Goal: Task Accomplishment & Management: Use online tool/utility

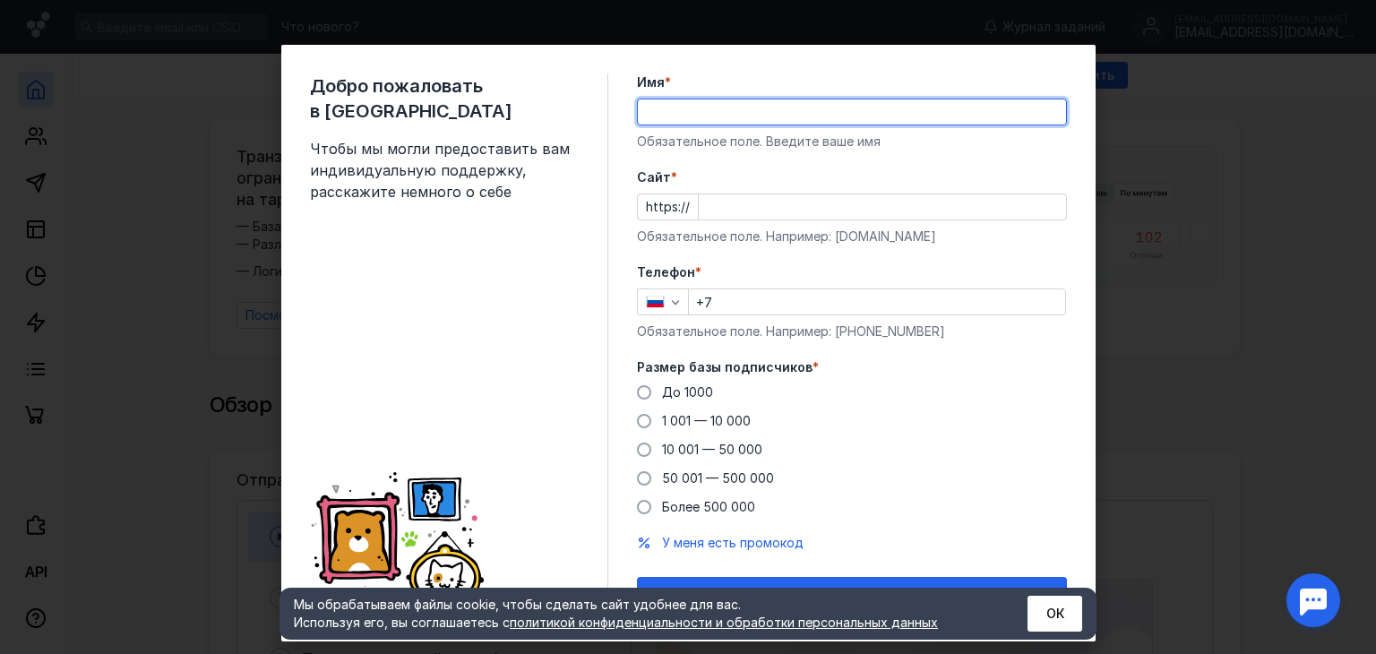
type input "[PERSON_NAME]"
drag, startPoint x: 700, startPoint y: 112, endPoint x: 599, endPoint y: 114, distance: 101.2
click at [599, 114] on div "Добро пожаловать в Sendsay Чтобы мы могли предоставить вам индивидуальную подде…" at bounding box center [688, 343] width 814 height 597
click at [650, 101] on input "Имя *" at bounding box center [852, 111] width 428 height 25
type input "[PERSON_NAME]"
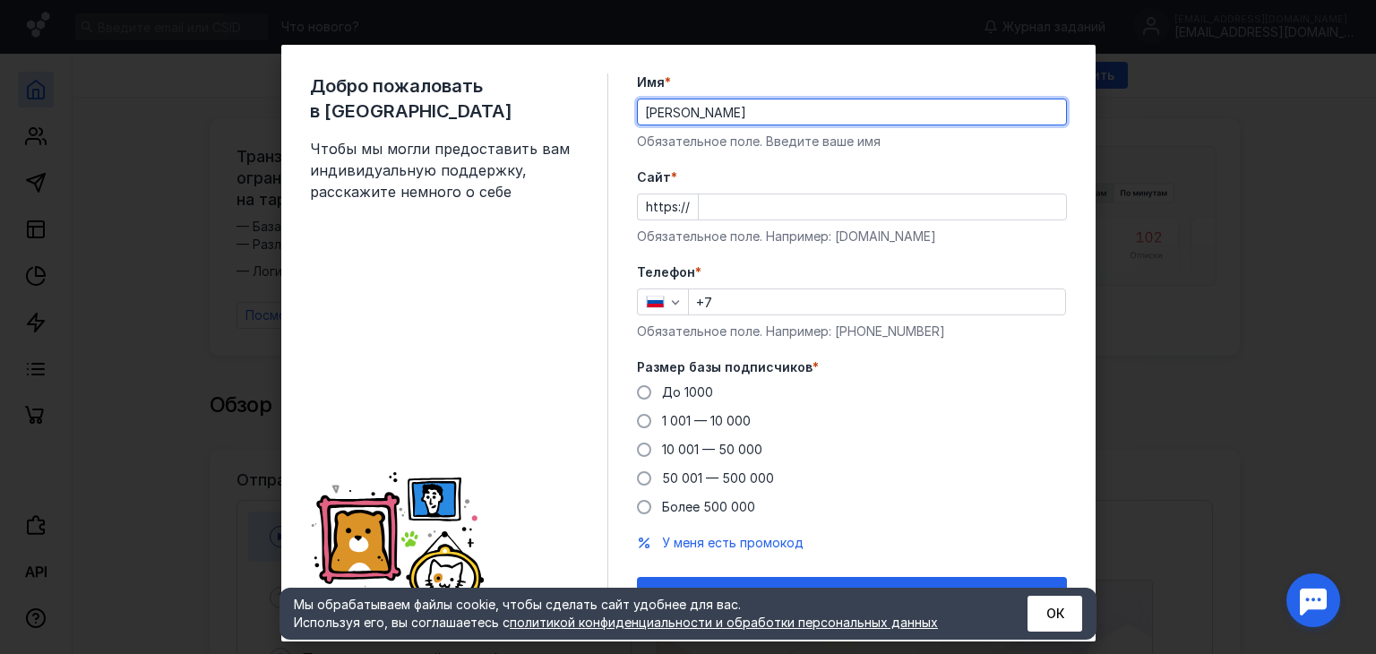
click at [714, 206] on input "Cайт *" at bounding box center [882, 206] width 367 height 25
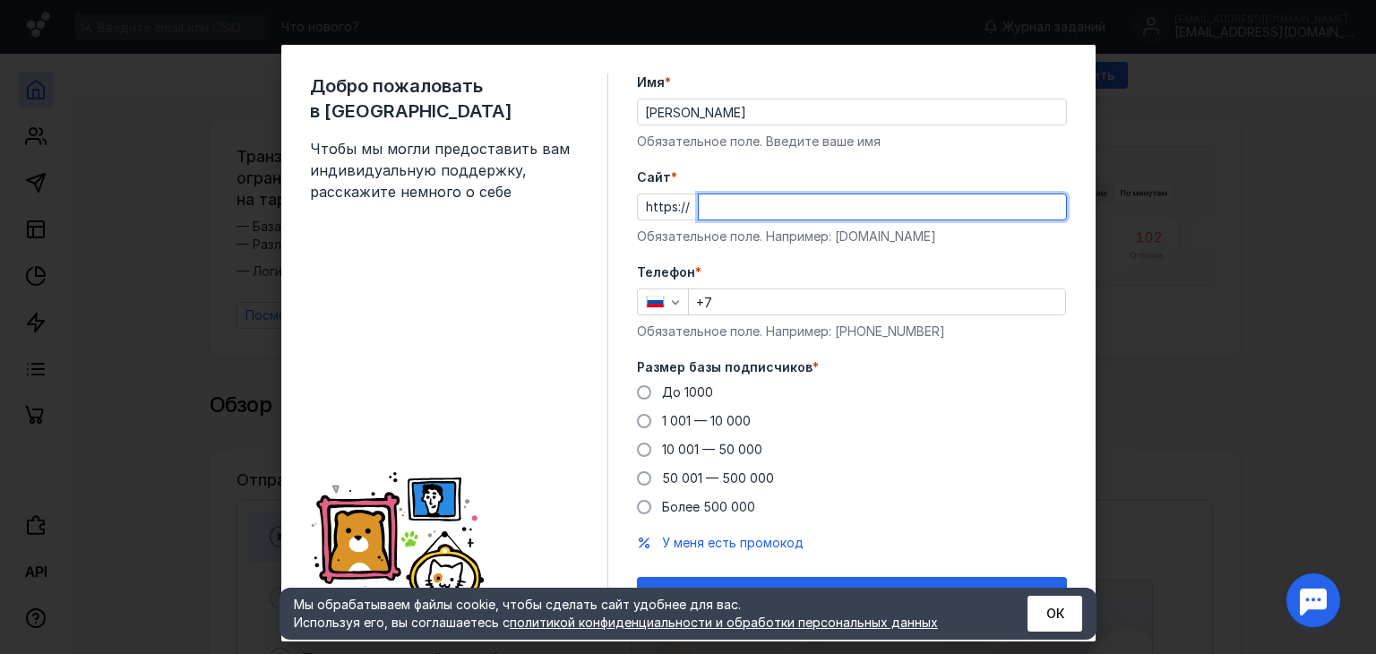
click at [726, 299] on div "Телефон * +7 Обязательное поле. Например: [PHONE_NUMBER]" at bounding box center [852, 301] width 430 height 77
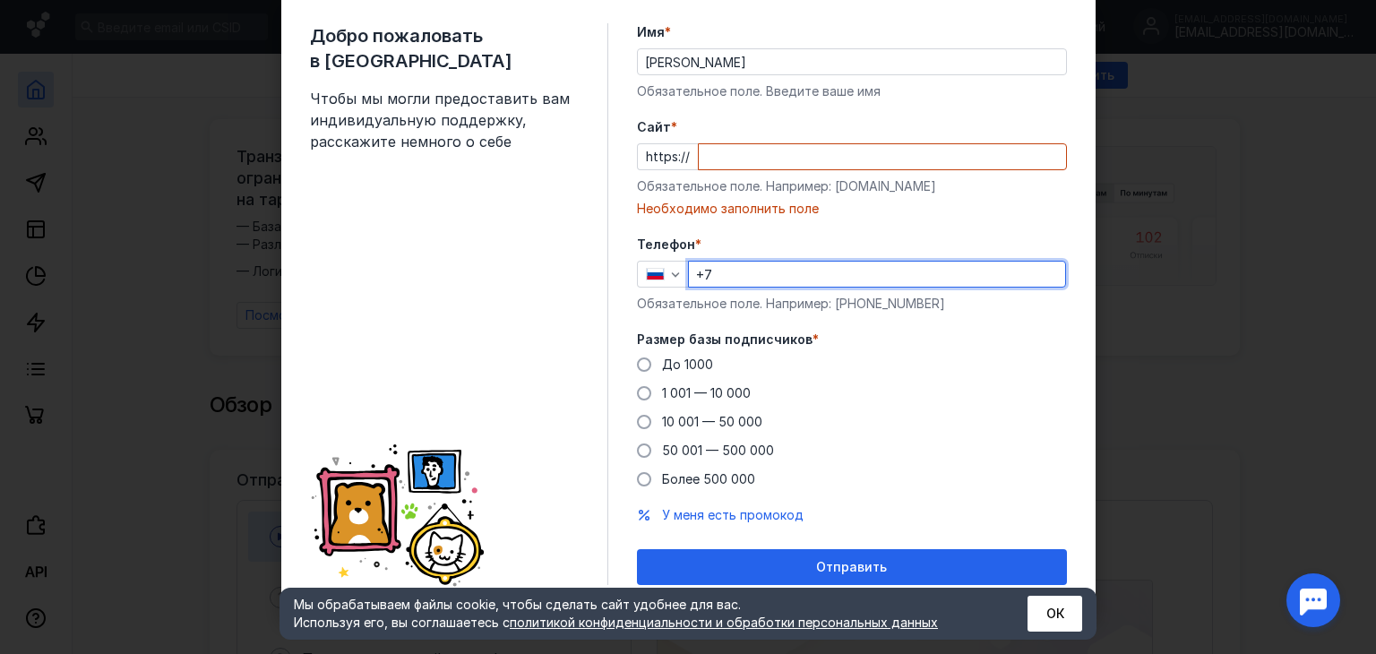
scroll to position [55, 0]
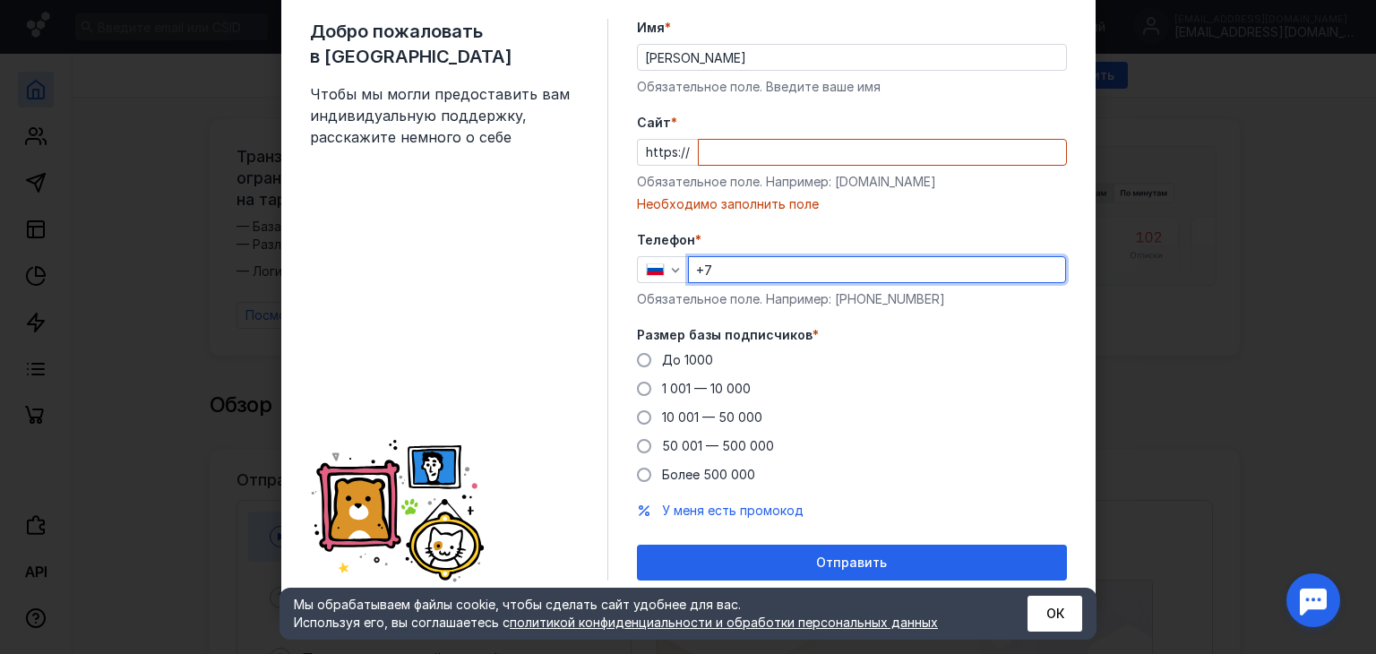
click at [1226, 351] on div "Добро пожаловать в Sendsay Чтобы мы могли предоставить вам индивидуальную подде…" at bounding box center [688, 327] width 1376 height 654
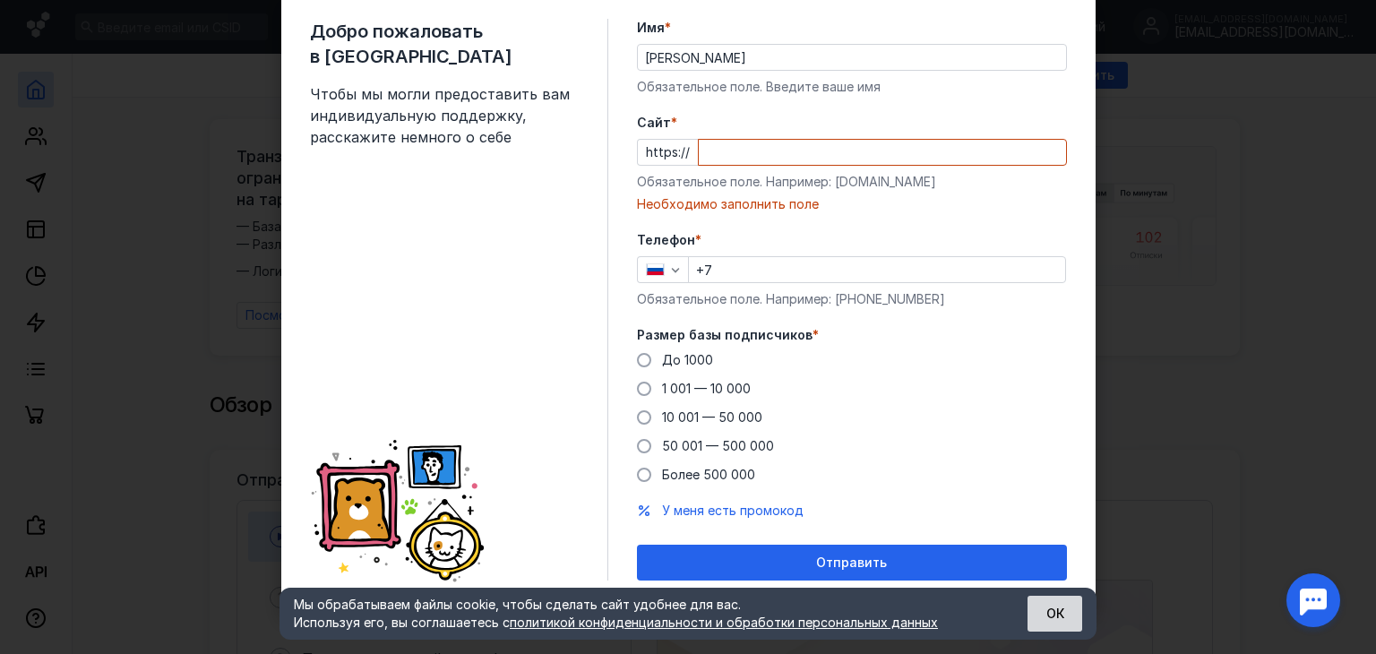
click at [1049, 627] on button "ОК" at bounding box center [1054, 614] width 55 height 36
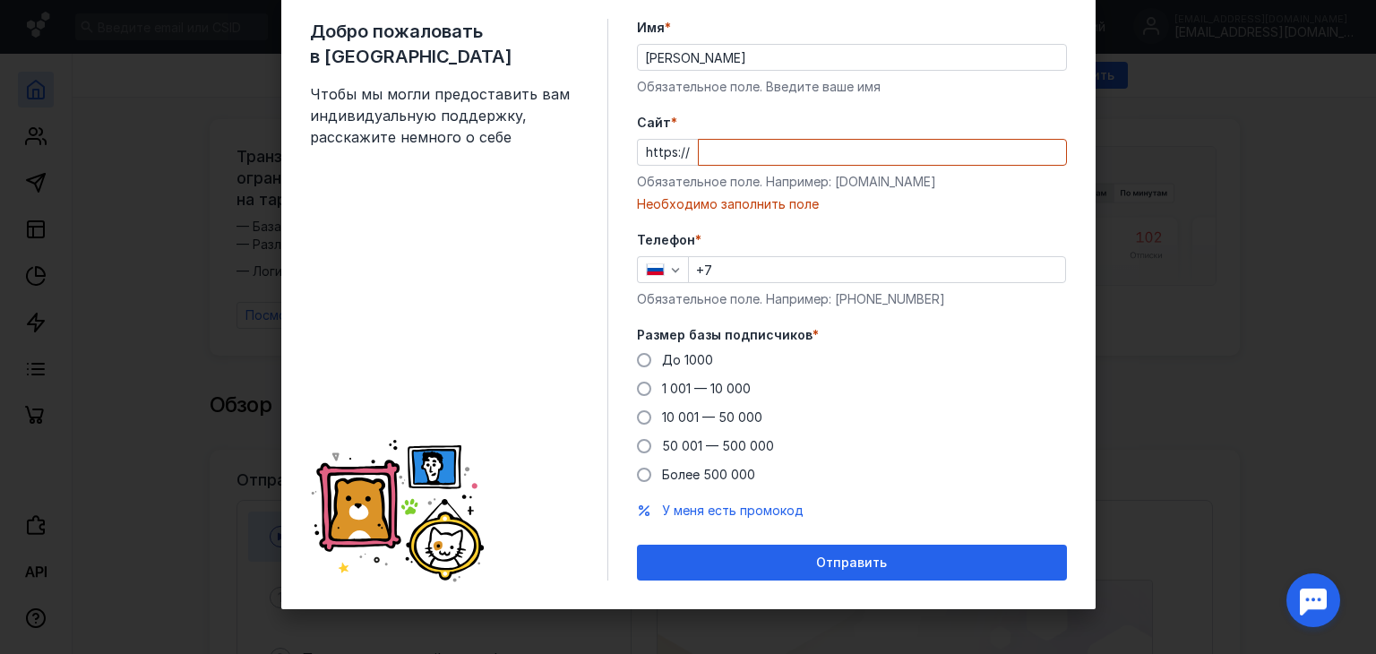
click at [1109, 529] on div "Добро пожаловать в Sendsay Чтобы мы могли предоставить вам индивидуальную подде…" at bounding box center [688, 327] width 1376 height 654
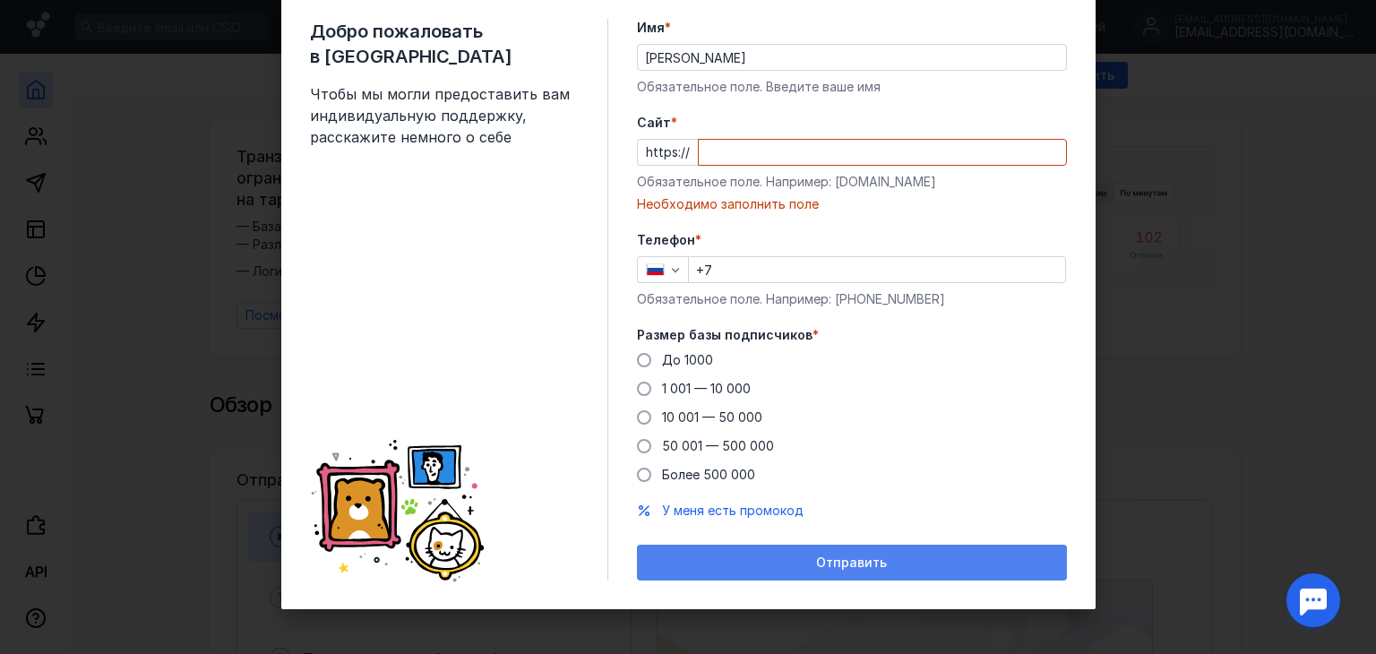
click at [921, 568] on div "Отправить" at bounding box center [852, 562] width 412 height 15
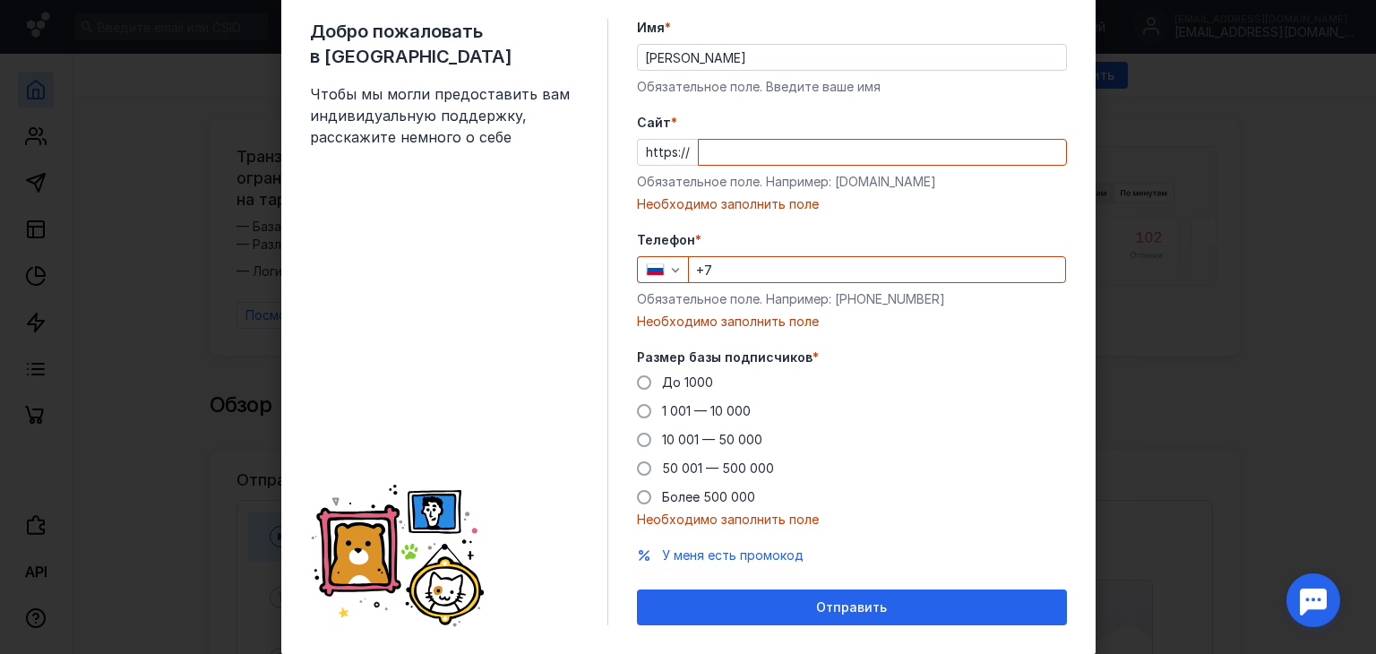
click at [1135, 426] on div "Добро пожаловать в Sendsay Чтобы мы могли предоставить вам индивидуальную подде…" at bounding box center [688, 327] width 1376 height 654
drag, startPoint x: 1100, startPoint y: 354, endPoint x: 1096, endPoint y: 318, distance: 36.0
click at [1103, 339] on div "Добро пожаловать в Sendsay Чтобы мы могли предоставить вам индивидуальную подде…" at bounding box center [688, 327] width 1376 height 654
drag, startPoint x: 1089, startPoint y: 3, endPoint x: 1083, endPoint y: 10, distance: 9.5
click at [1085, 4] on div "Добро пожаловать в Sendsay Чтобы мы могли предоставить вам индивидуальную подде…" at bounding box center [688, 327] width 1376 height 654
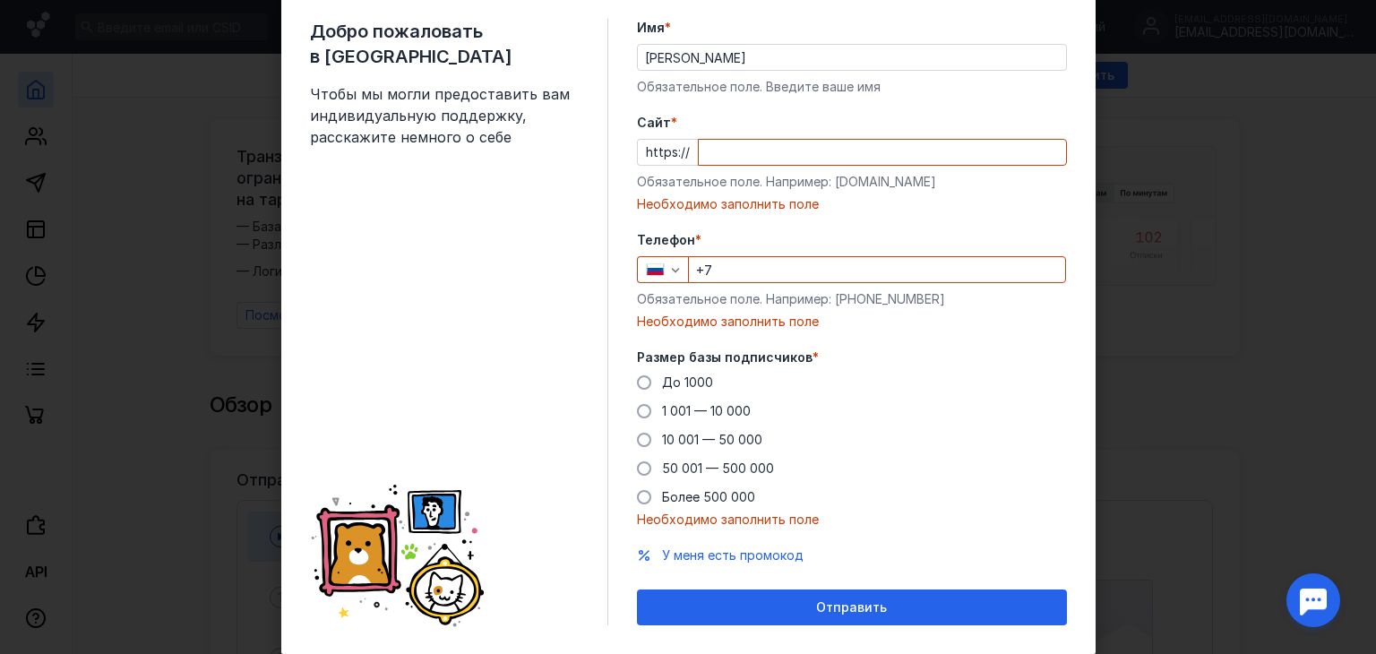
click at [1157, 92] on div "Добро пожаловать в Sendsay Чтобы мы могли предоставить вам индивидуальную подде…" at bounding box center [688, 327] width 1376 height 654
drag, startPoint x: 1170, startPoint y: 105, endPoint x: 1206, endPoint y: 120, distance: 39.8
click at [1180, 111] on div "Добро пожаловать в Sendsay Чтобы мы могли предоставить вам индивидуальную подде…" at bounding box center [688, 327] width 1376 height 654
click at [1229, 133] on div "Добро пожаловать в Sendsay Чтобы мы могли предоставить вам индивидуальную подде…" at bounding box center [688, 327] width 1376 height 654
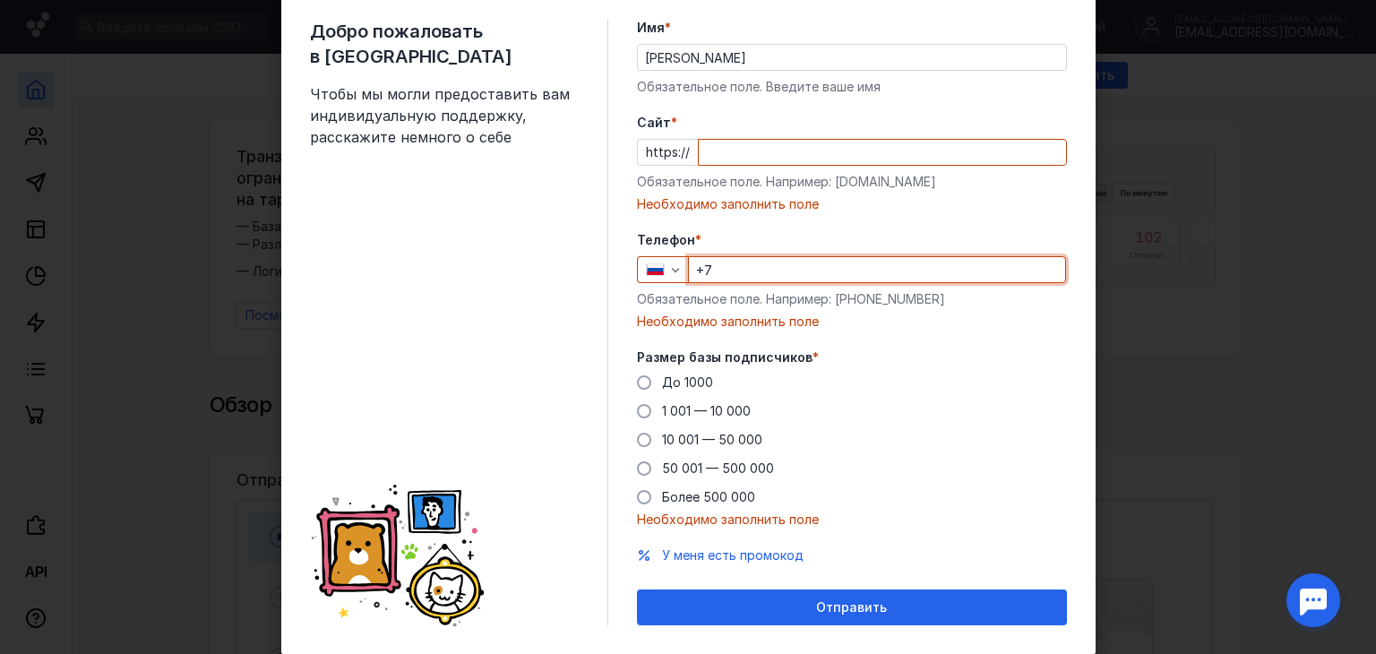
click at [732, 279] on input "+7" at bounding box center [877, 269] width 376 height 25
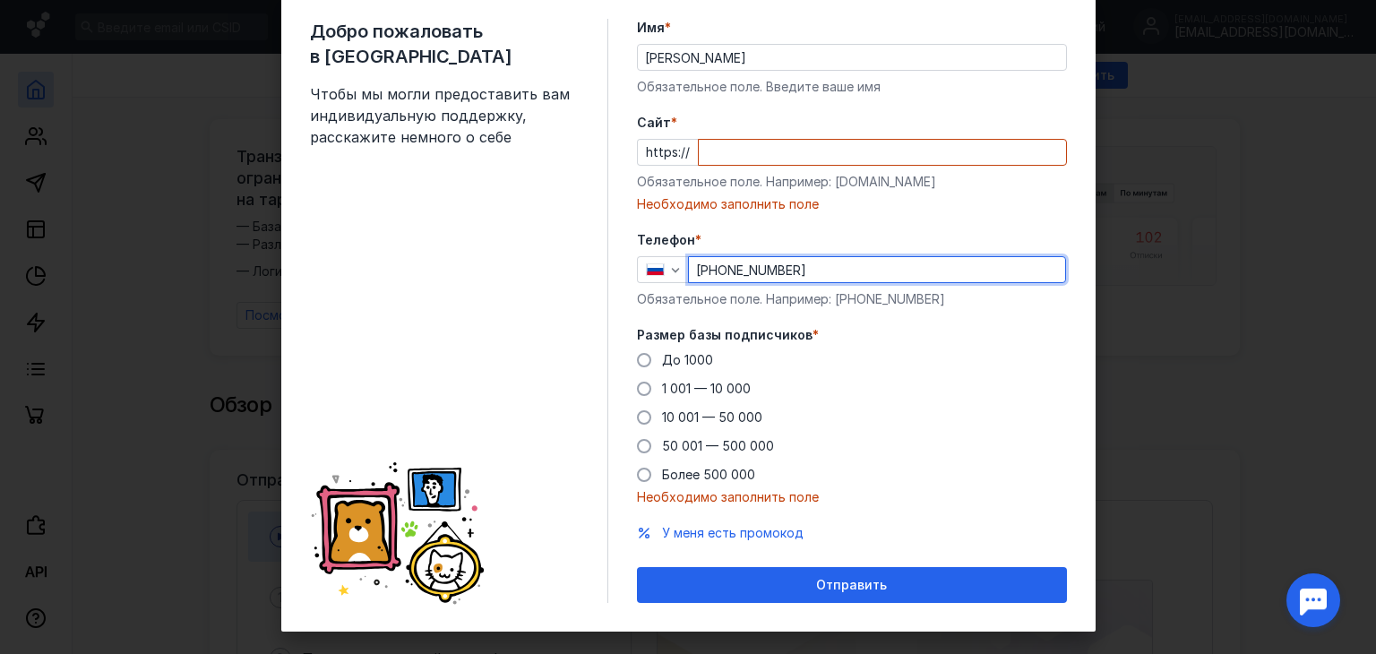
type input "[PHONE_NUMBER]"
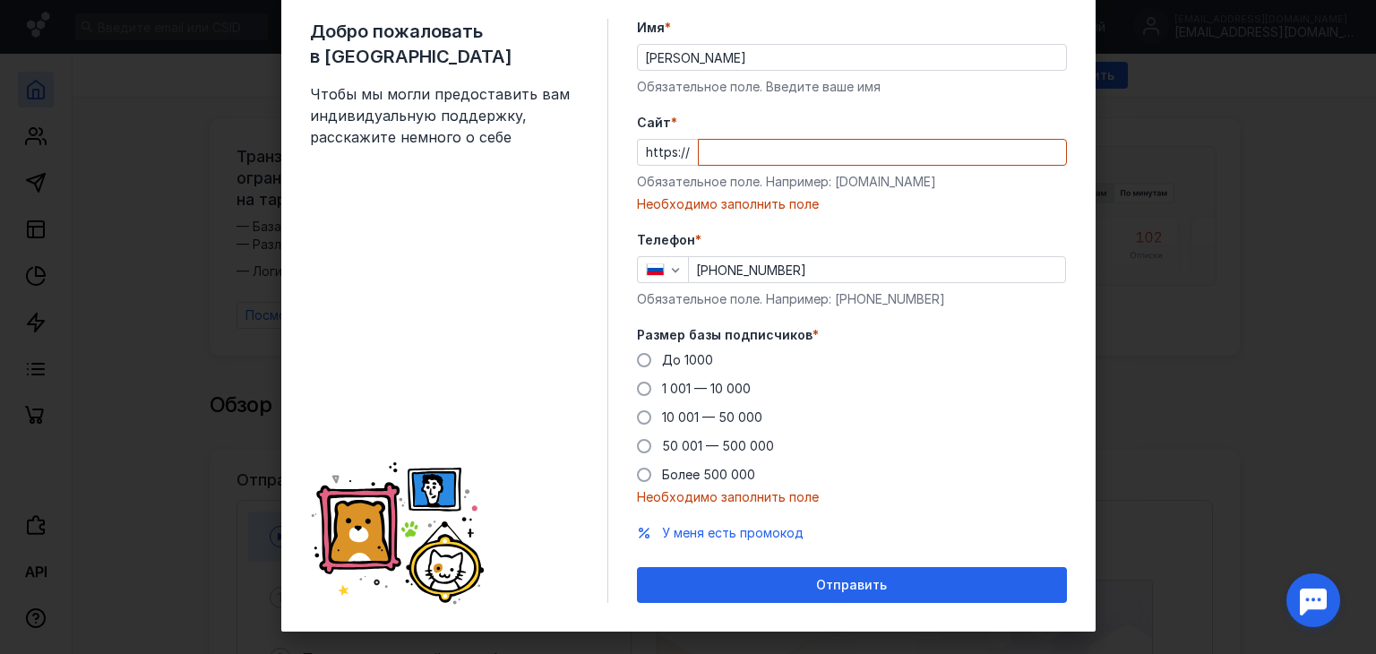
click at [767, 136] on div "Cайт * https:// Обязательное поле. Например: [DOMAIN_NAME] Необходимо заполнить…" at bounding box center [852, 163] width 430 height 99
click at [760, 147] on input "Cайт *" at bounding box center [882, 152] width 367 height 25
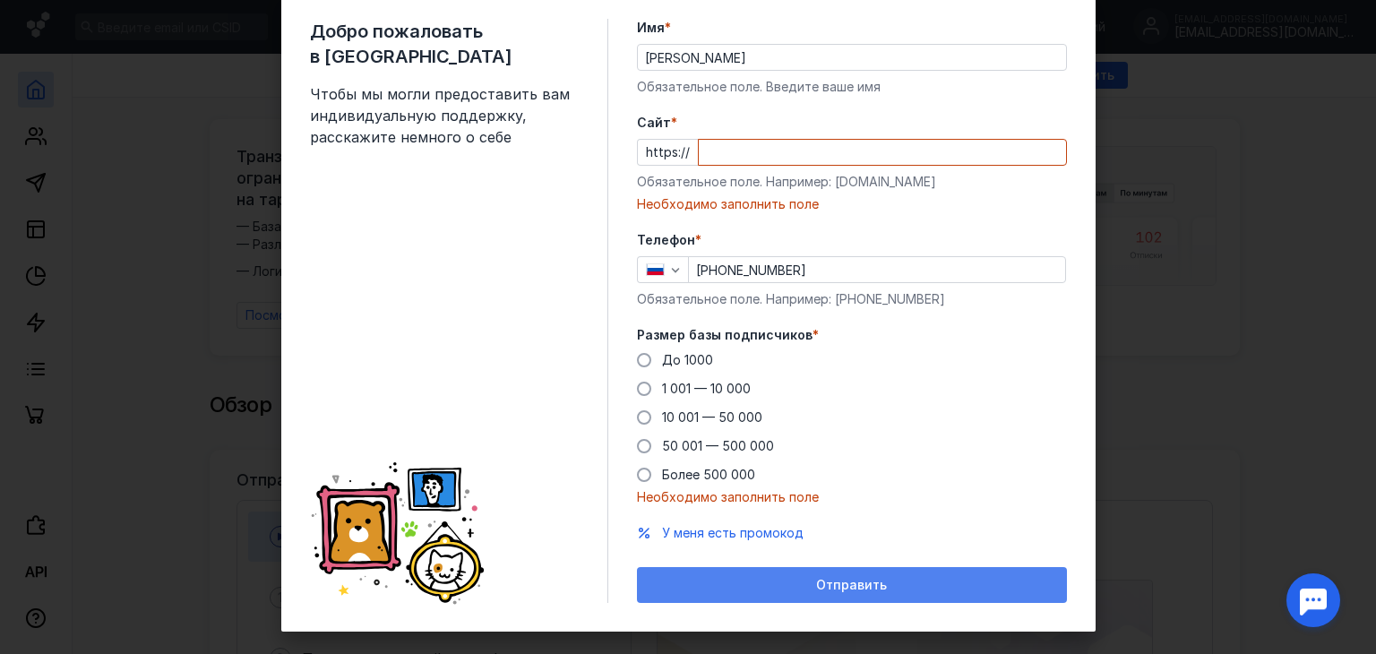
click at [831, 578] on span "Отправить" at bounding box center [851, 585] width 71 height 15
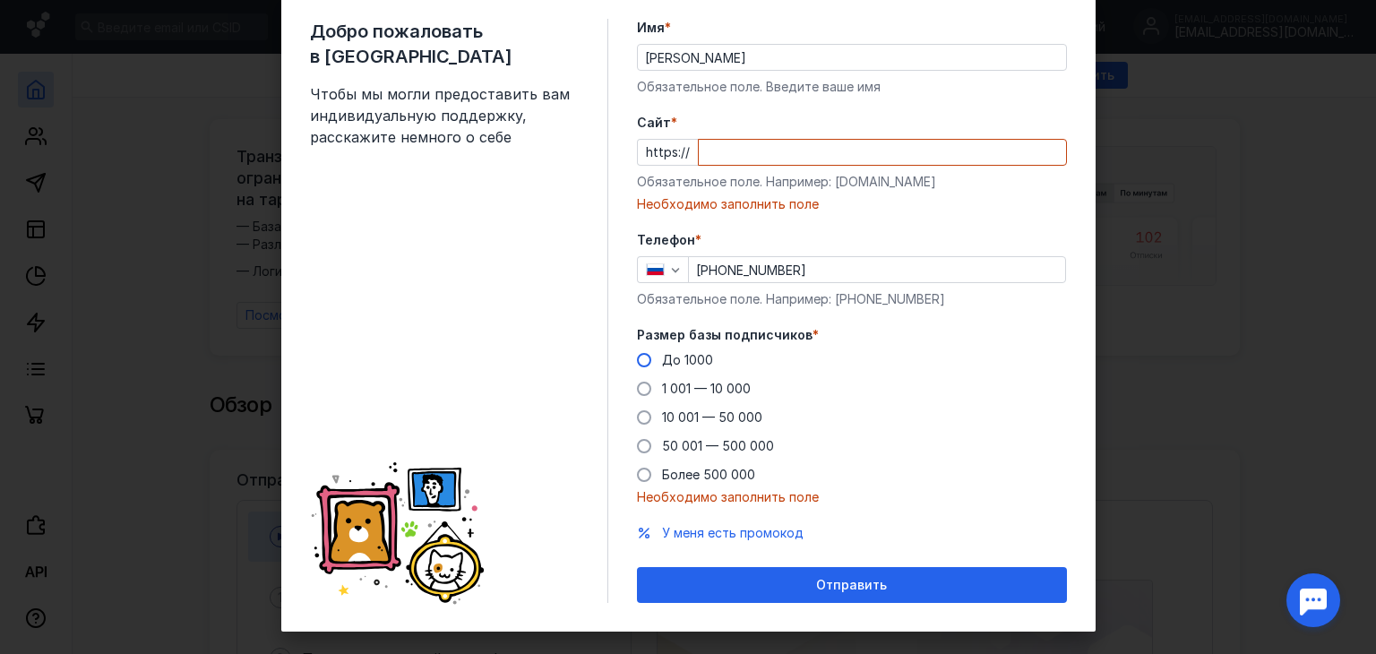
click at [681, 356] on span "До 1000" at bounding box center [687, 359] width 51 height 15
click at [0, 0] on input "До 1000" at bounding box center [0, 0] width 0 height 0
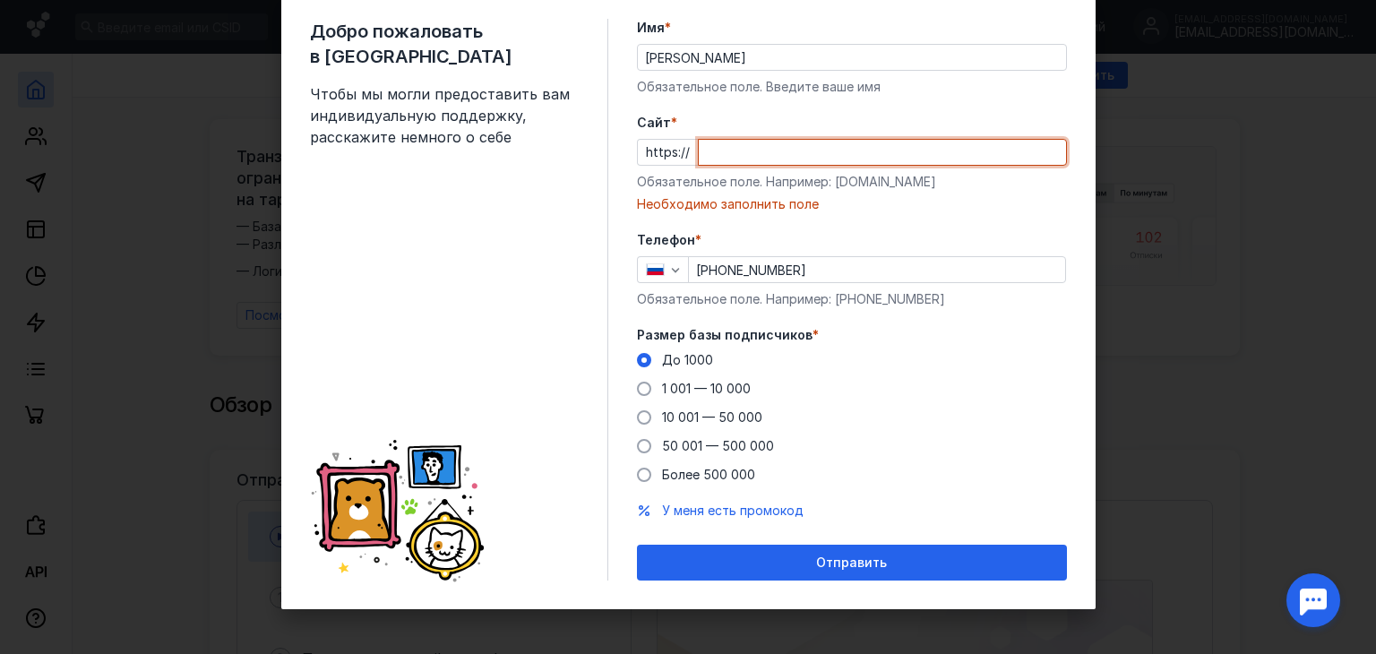
click at [705, 159] on input "Cайт *" at bounding box center [882, 152] width 367 height 25
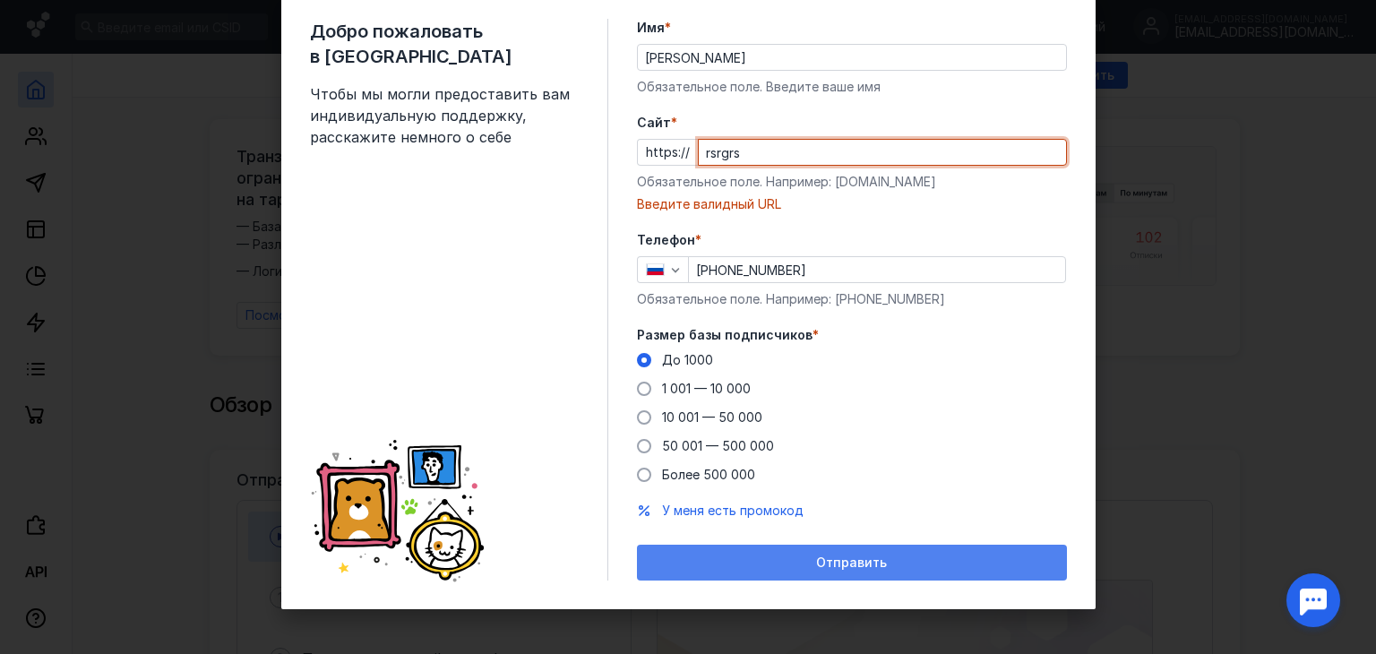
click at [779, 552] on div "Отправить" at bounding box center [852, 563] width 430 height 36
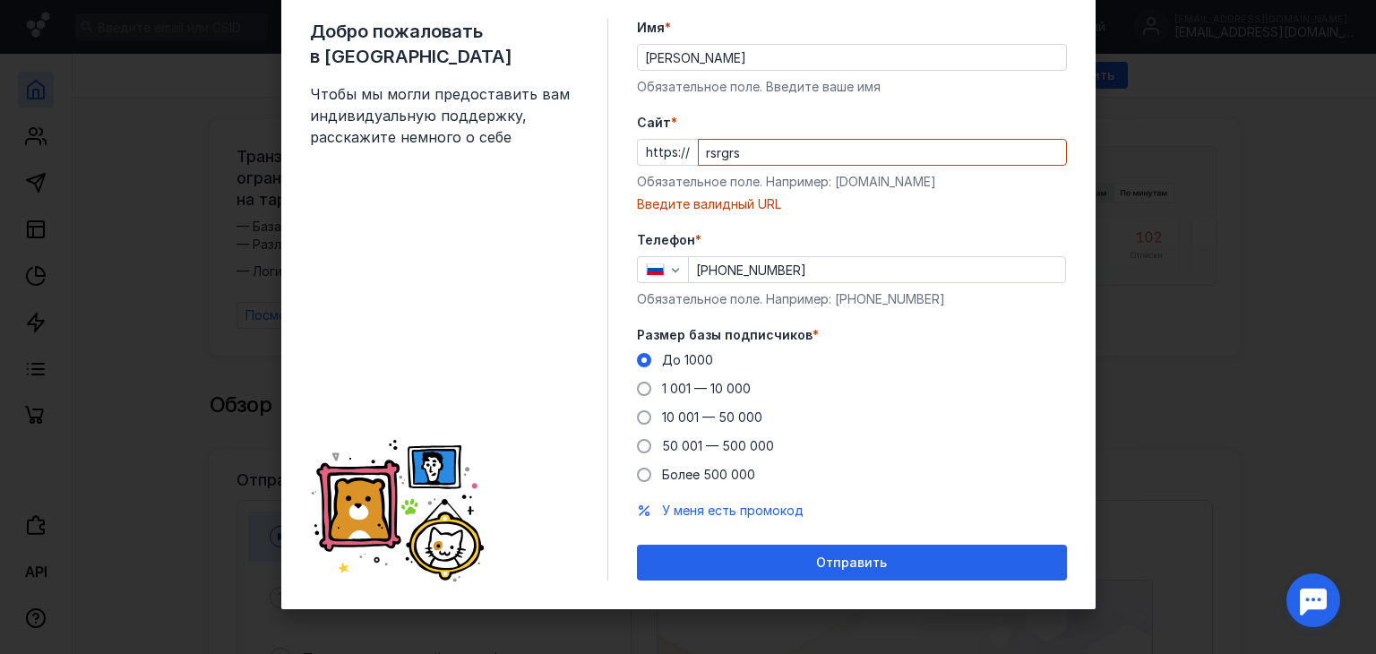
click at [766, 149] on input "rsrgrs" at bounding box center [882, 152] width 367 height 25
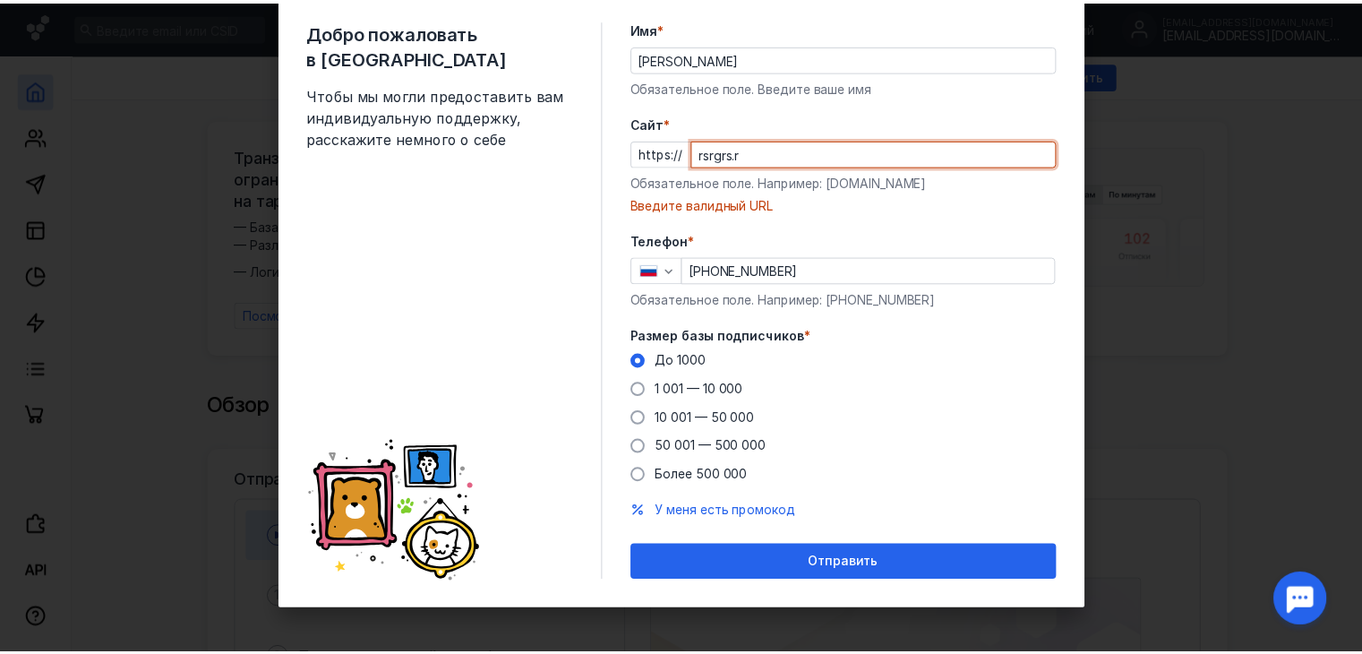
scroll to position [32, 0]
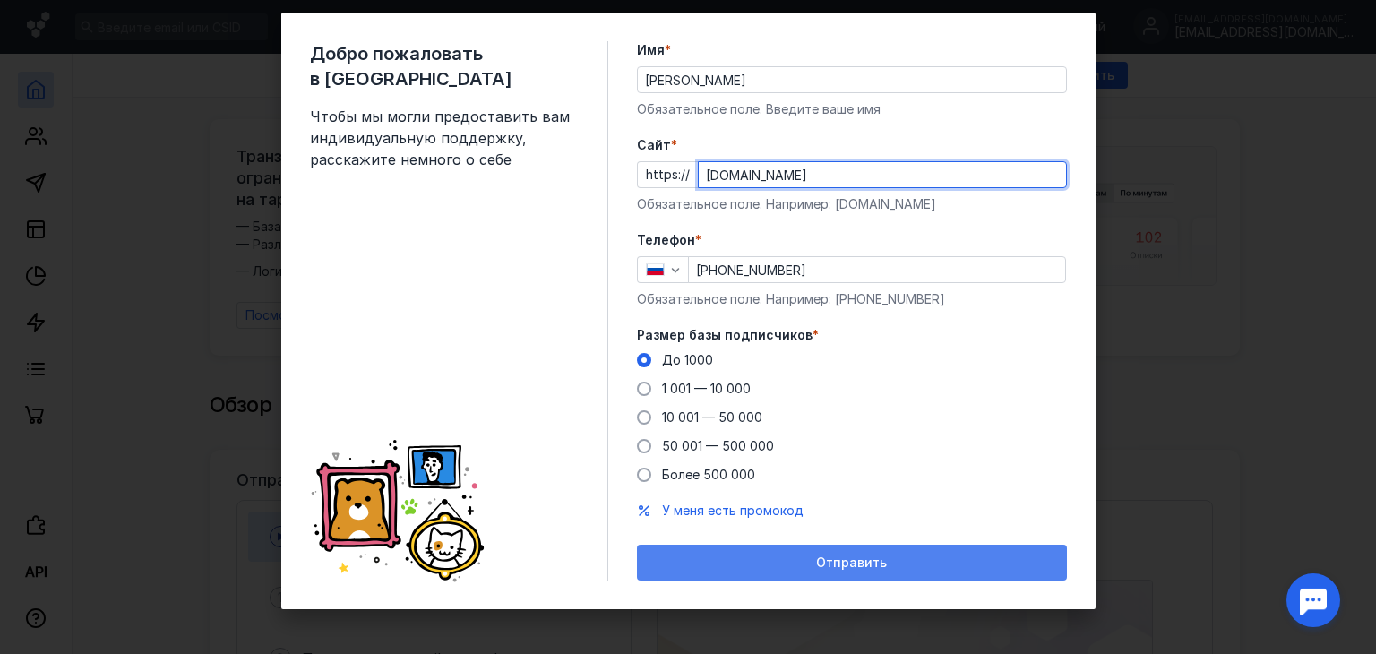
type input "[DOMAIN_NAME]"
click at [879, 545] on div "Отправить" at bounding box center [852, 563] width 430 height 36
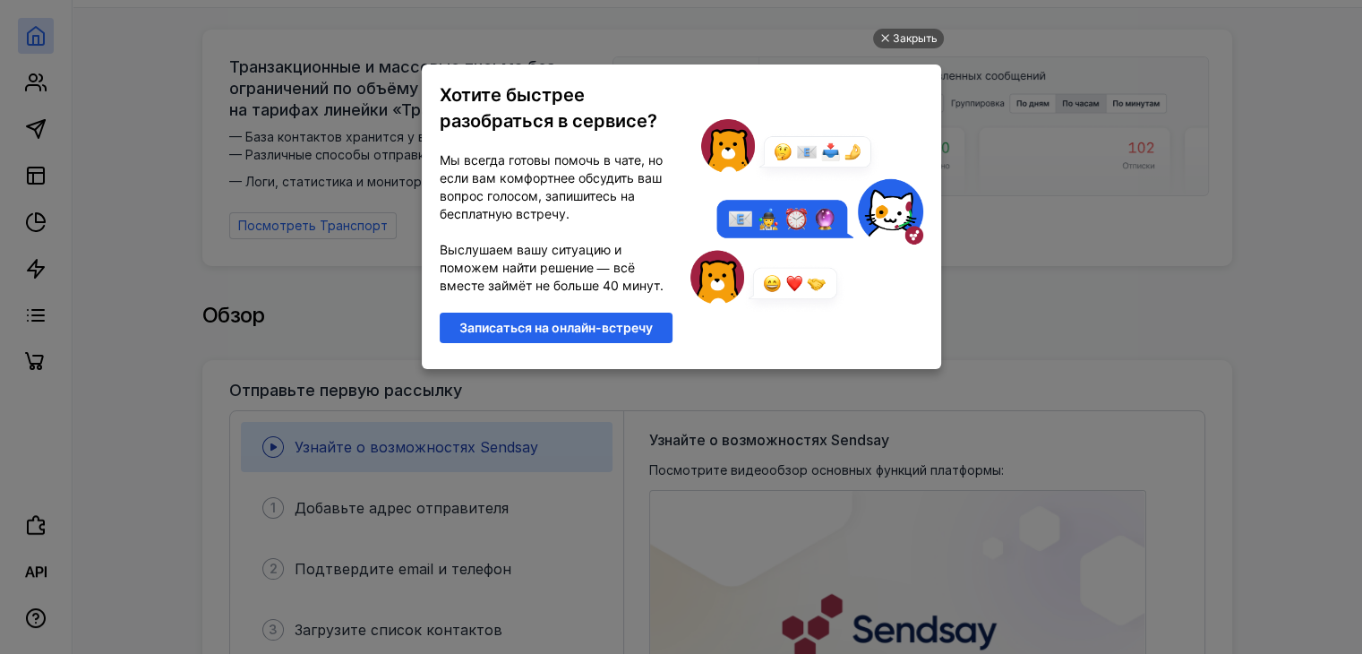
scroll to position [0, 0]
click at [1035, 89] on ul "Закрыть Хотите быстрее разобраться в сервисе? Мы всегда готовы помочь в чате, н…" at bounding box center [681, 329] width 1362 height 654
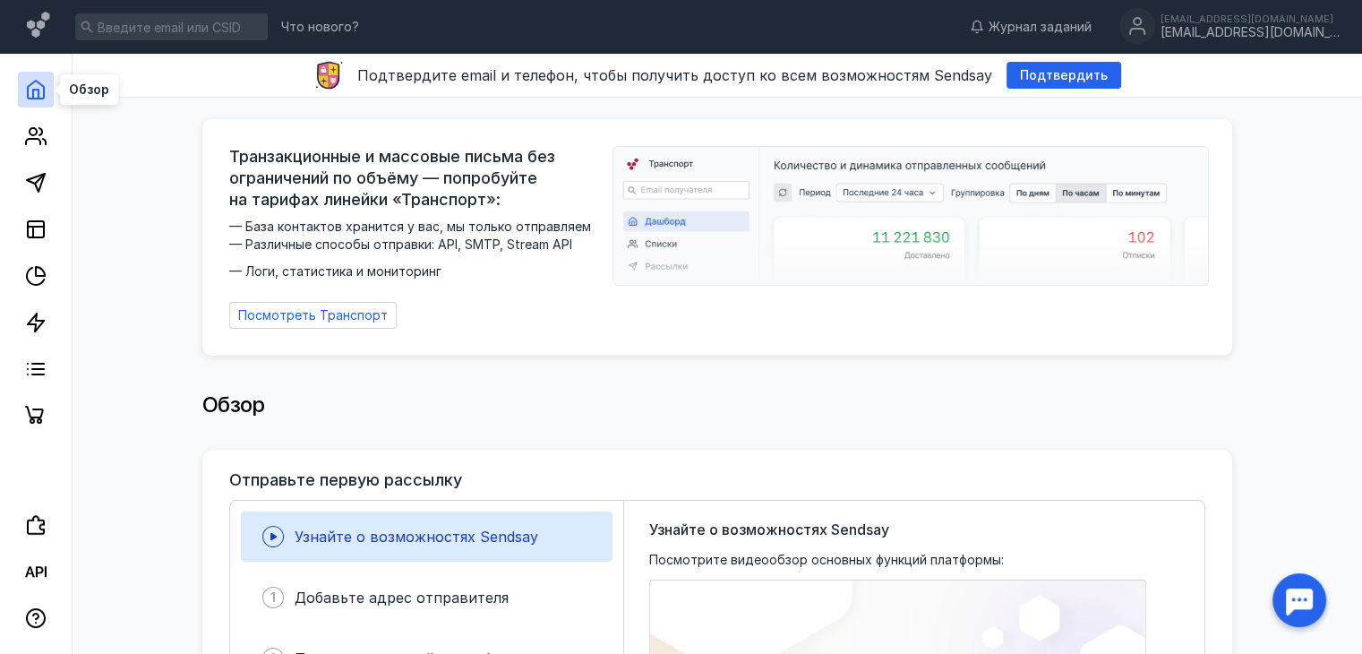
click at [43, 90] on icon at bounding box center [36, 90] width 16 height 18
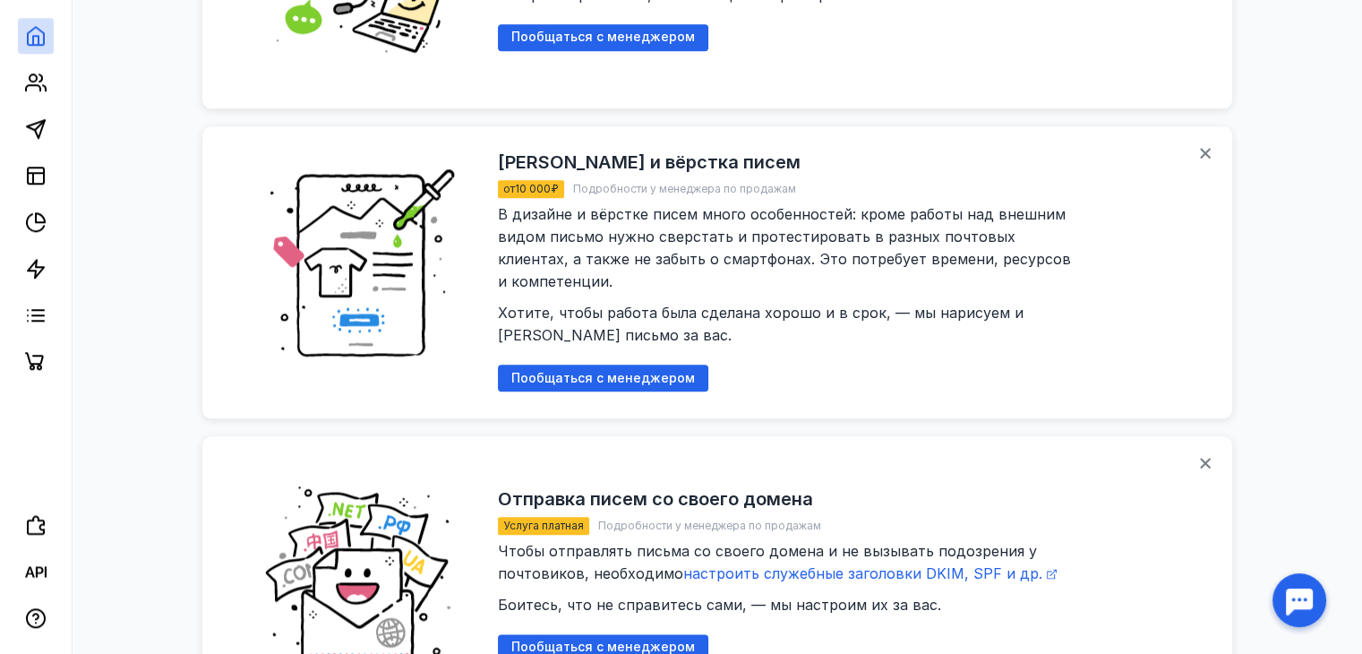
scroll to position [1964, 0]
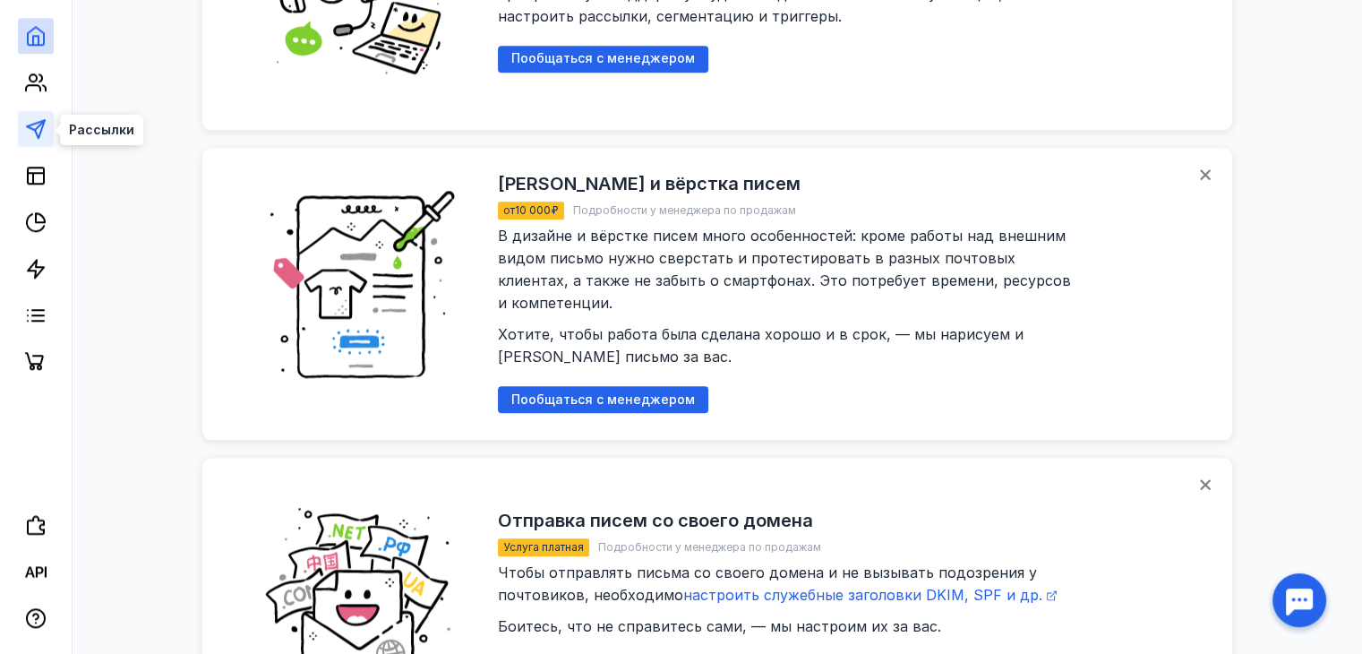
click at [36, 133] on icon at bounding box center [35, 128] width 21 height 21
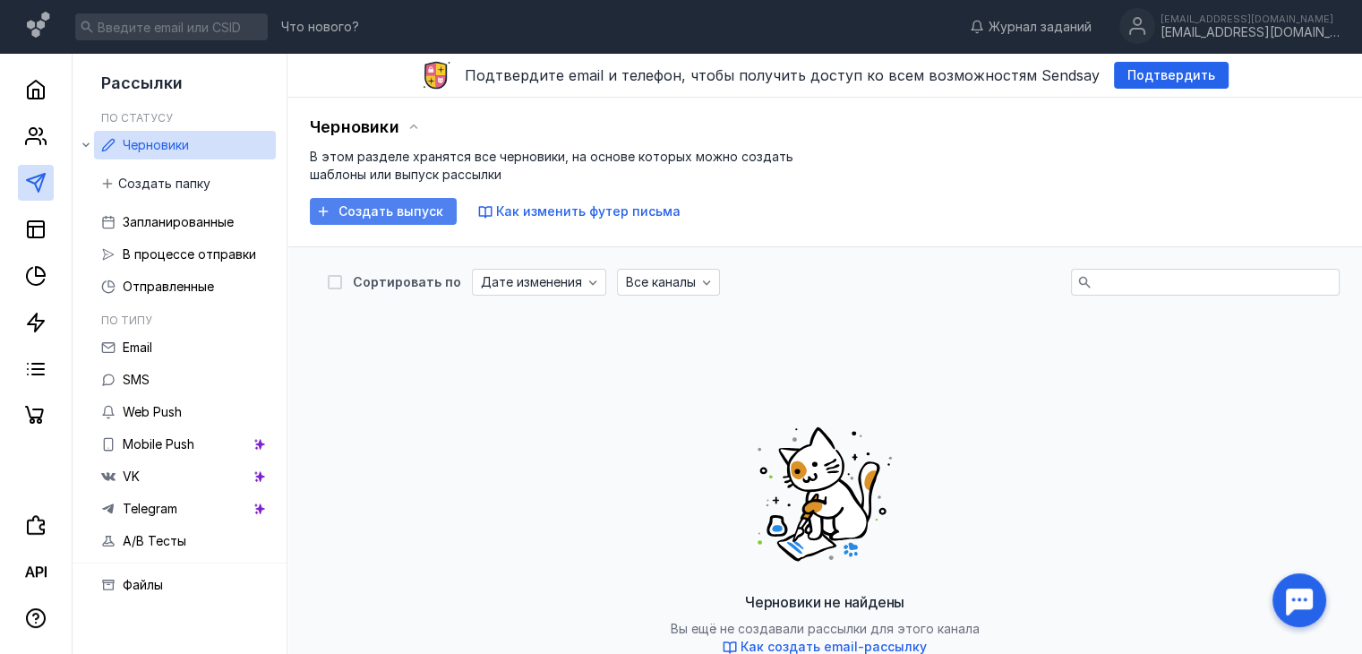
click at [369, 219] on div "Создать выпуск" at bounding box center [383, 211] width 147 height 27
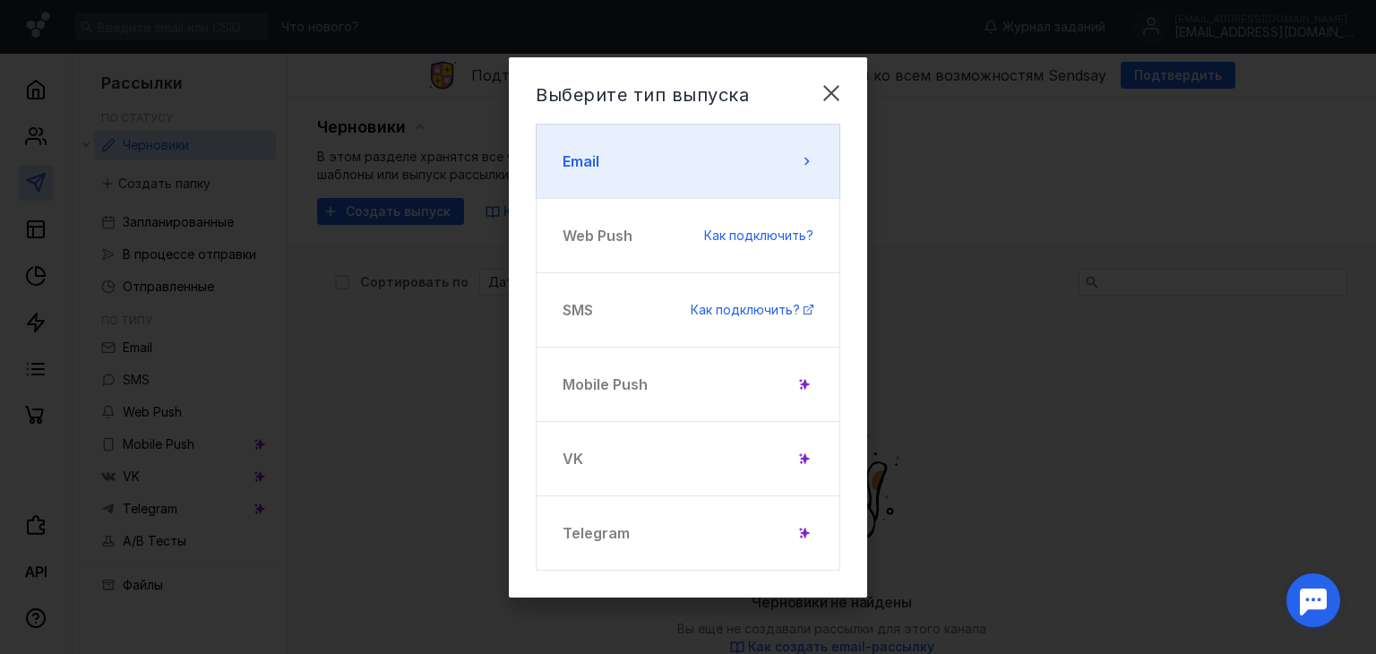
click at [659, 177] on button "Email" at bounding box center [688, 161] width 305 height 75
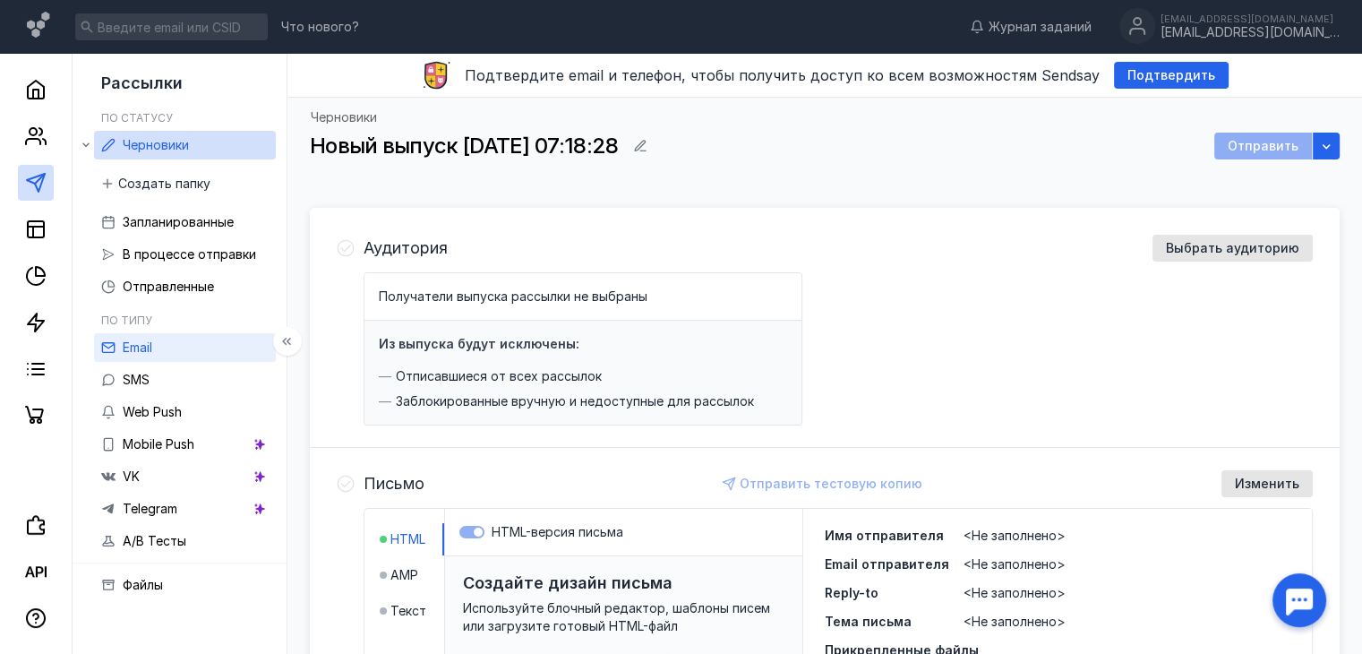
click at [149, 339] on span "Email" at bounding box center [138, 346] width 30 height 15
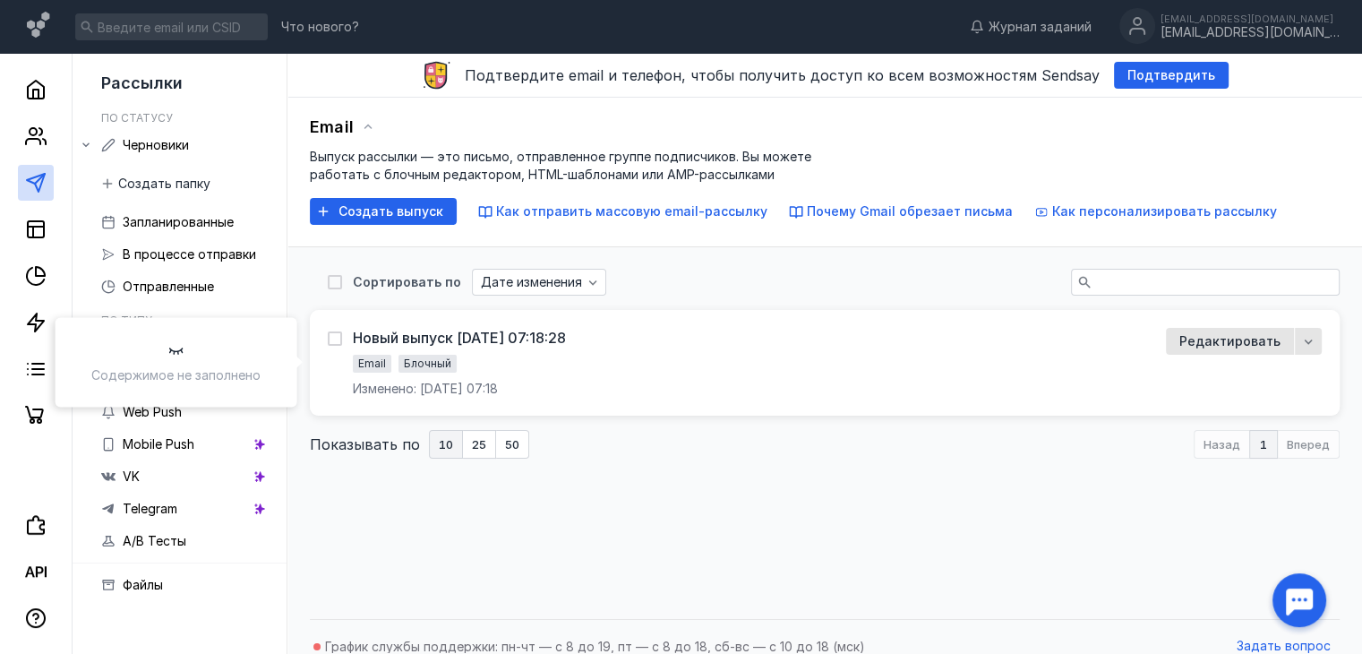
click at [763, 356] on div "Новый выпуск [DATE] 07:18:28 Email Блочный Изменено: [DATE] 07:18" at bounding box center [736, 363] width 817 height 70
click at [1238, 333] on span "Редактировать" at bounding box center [1230, 341] width 101 height 18
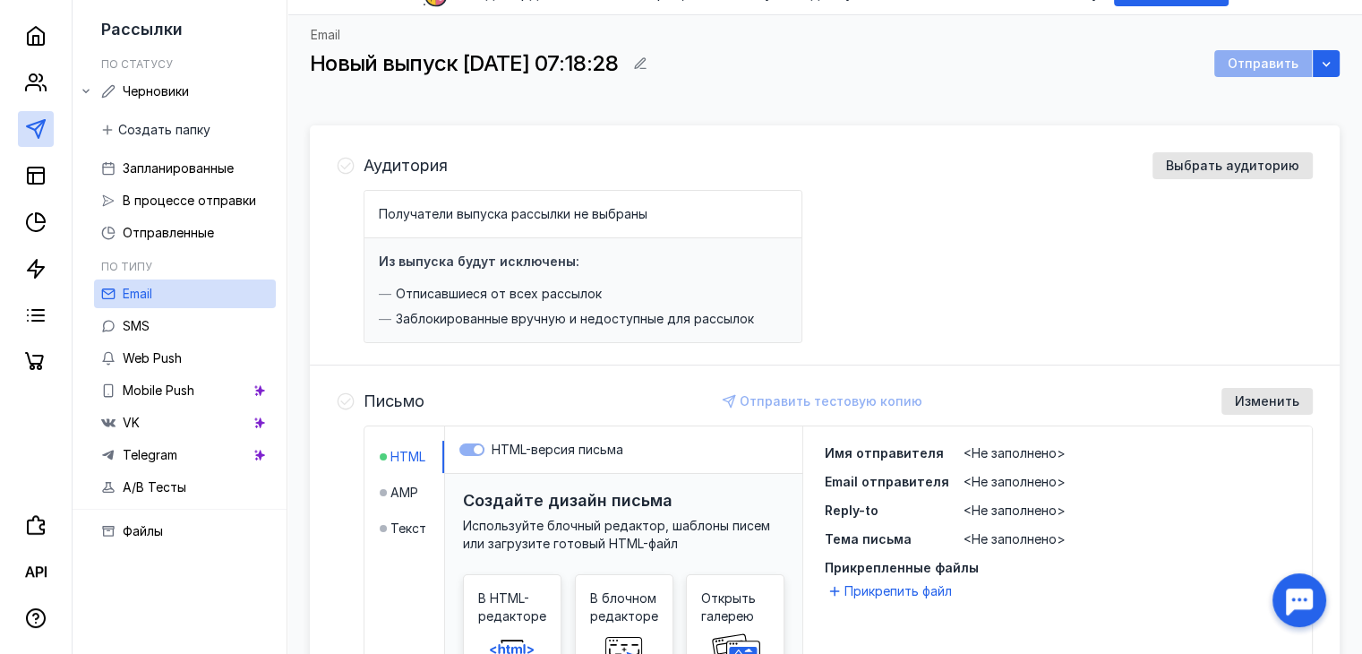
scroll to position [90, 0]
